Goal: Transaction & Acquisition: Purchase product/service

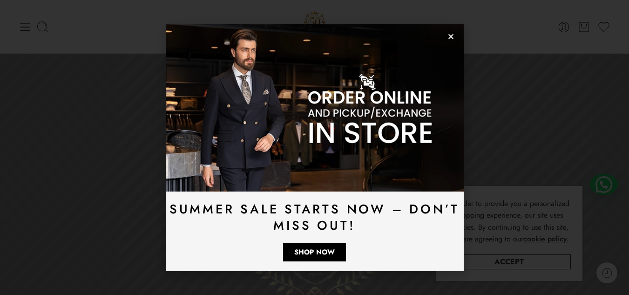
click at [449, 36] on icon "Close" at bounding box center [450, 36] width 7 height 7
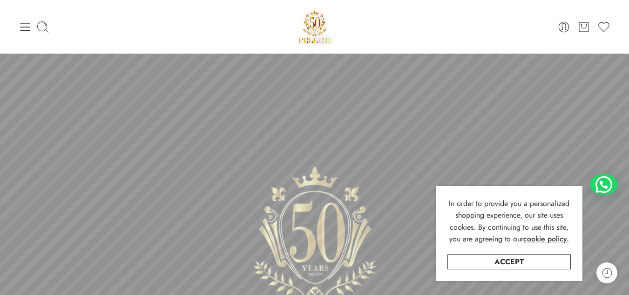
click at [449, 36] on div "0 Cart 0 Wishlist" at bounding box center [315, 27] width 592 height 40
click at [21, 21] on icon at bounding box center [25, 26] width 13 height 13
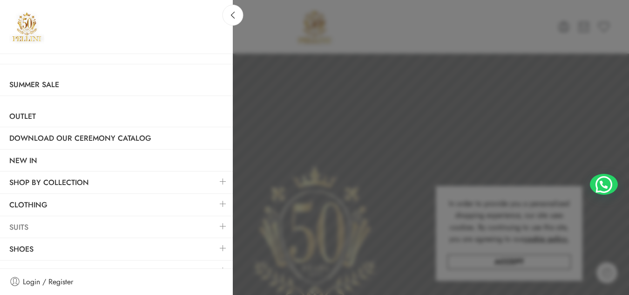
scroll to position [14, 0]
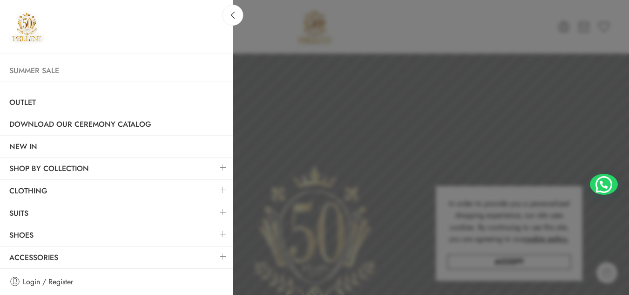
click at [48, 68] on link "Summer Sale" at bounding box center [116, 70] width 233 height 21
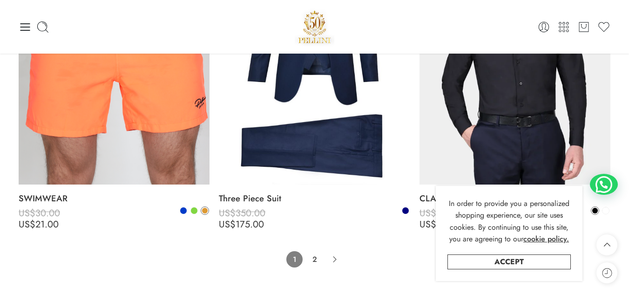
scroll to position [6231, 0]
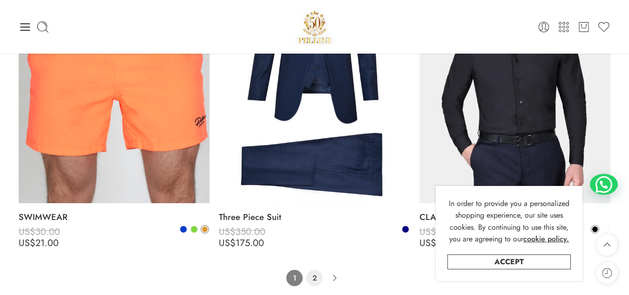
click at [319, 273] on link "2" at bounding box center [314, 278] width 16 height 16
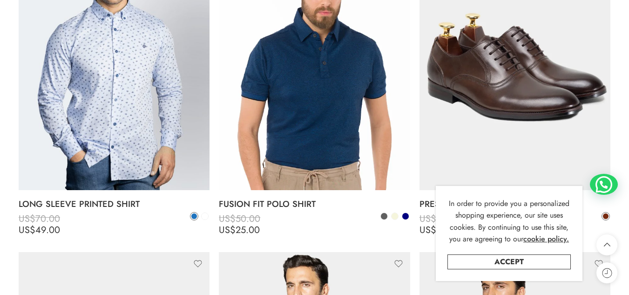
scroll to position [2762, 0]
click at [315, 155] on img at bounding box center [314, 62] width 191 height 255
